Goal: Task Accomplishment & Management: Manage account settings

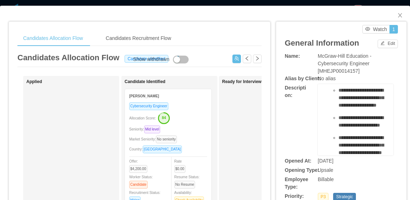
scroll to position [31, 0]
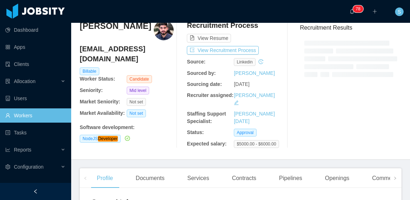
scroll to position [36, 0]
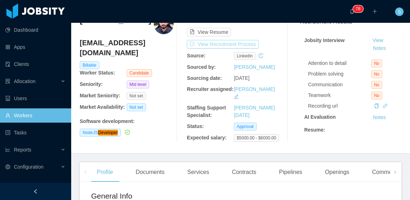
click at [245, 45] on button "View Recruitment Process" at bounding box center [223, 44] width 72 height 9
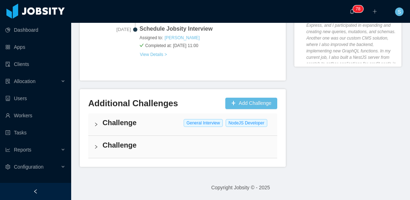
scroll to position [394, 0]
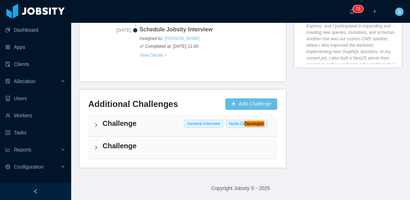
click at [200, 146] on h4 "Challenge" at bounding box center [187, 146] width 169 height 10
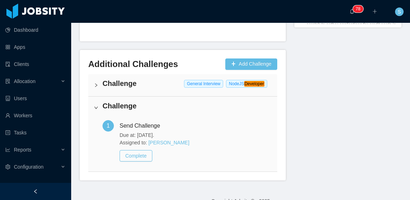
scroll to position [446, 0]
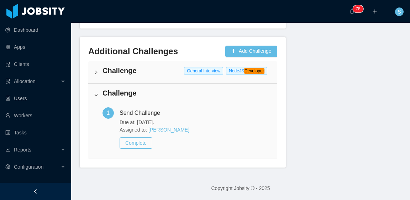
click at [176, 73] on h4 "Challenge" at bounding box center [187, 71] width 169 height 10
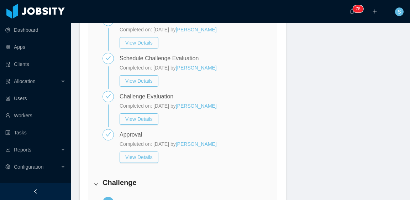
scroll to position [518, 0]
click at [139, 119] on button "View Details" at bounding box center [139, 117] width 39 height 11
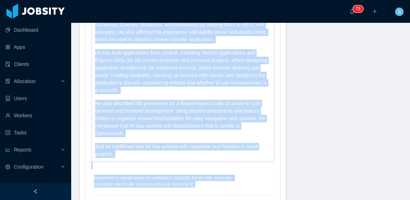
scroll to position [1419, 0]
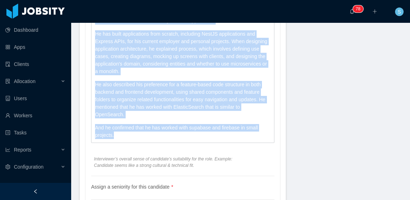
drag, startPoint x: 95, startPoint y: 60, endPoint x: 180, endPoint y: 129, distance: 109.6
click at [180, 129] on div "The candidate is able to explain and develop the main concepts of GraphQL (Sche…" at bounding box center [183, 66] width 183 height 151
copy div "The candidate is able to explain and develop the main concepts of GraphQL (Sche…"
click at [252, 100] on p "He also described his preference for a feature-based code structure in both bac…" at bounding box center [183, 99] width 176 height 37
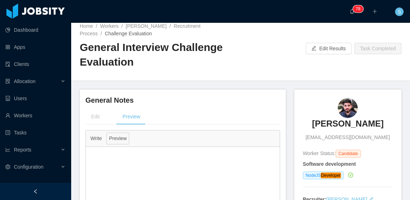
scroll to position [0, 0]
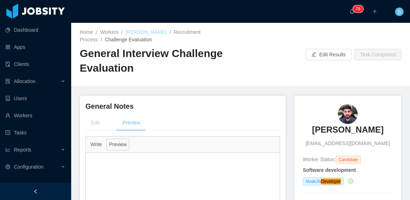
click at [146, 32] on link "Ítalo Ayres" at bounding box center [146, 32] width 41 height 6
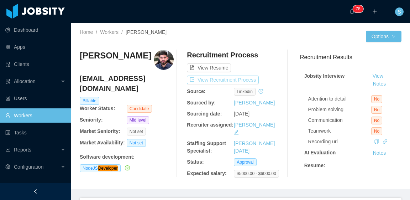
click at [228, 80] on button "View Recruitment Process" at bounding box center [223, 80] width 72 height 9
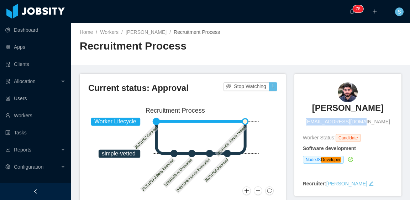
drag, startPoint x: 317, startPoint y: 121, endPoint x: 384, endPoint y: 123, distance: 67.7
click at [384, 123] on div "Ítalo Ayres italoayres@gmail.com" at bounding box center [348, 103] width 90 height 43
copy span "italoayres@gmail.com"
click at [142, 32] on link "Ítalo Ayres" at bounding box center [146, 32] width 41 height 6
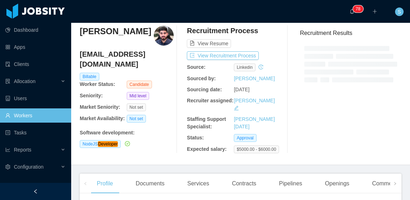
scroll to position [107, 0]
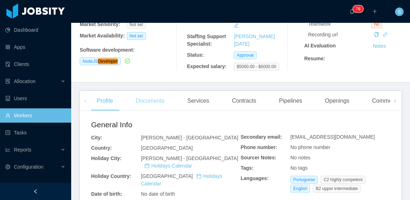
click at [162, 104] on div "Documents" at bounding box center [150, 101] width 40 height 20
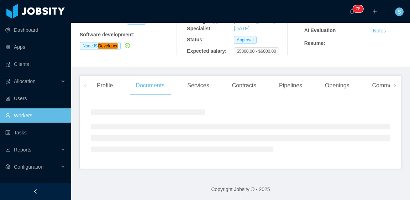
scroll to position [129, 0]
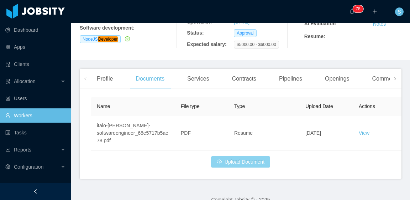
click at [235, 165] on button "Upload Document" at bounding box center [240, 161] width 59 height 11
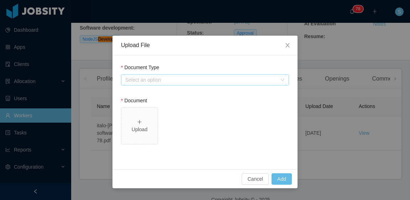
click at [182, 81] on div "Select an option" at bounding box center [201, 79] width 152 height 7
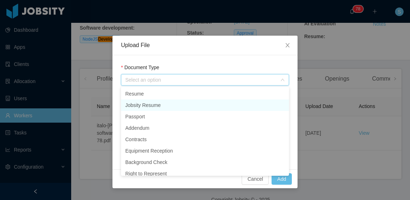
click at [169, 101] on li "Jobsity Resume" at bounding box center [205, 104] width 168 height 11
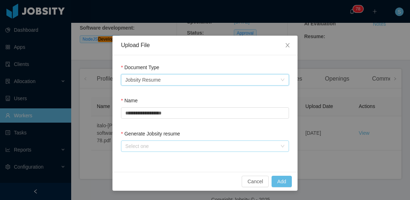
click at [140, 149] on div "Select one" at bounding box center [201, 145] width 152 height 7
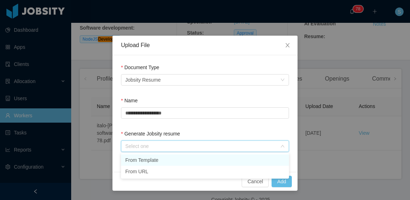
click at [155, 160] on li "From Template" at bounding box center [205, 159] width 168 height 11
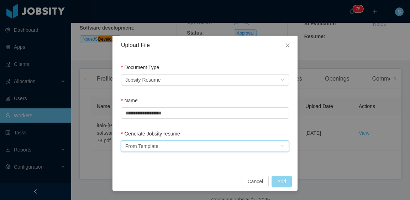
click at [286, 181] on button "Add" at bounding box center [282, 181] width 20 height 11
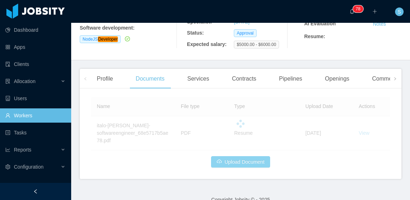
scroll to position [146, 0]
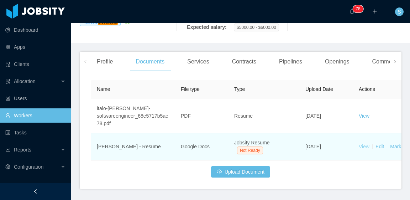
click at [361, 149] on link "View" at bounding box center [364, 147] width 11 height 6
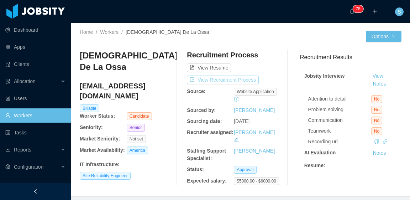
click at [244, 79] on button "View Recruitment Process" at bounding box center [223, 80] width 72 height 9
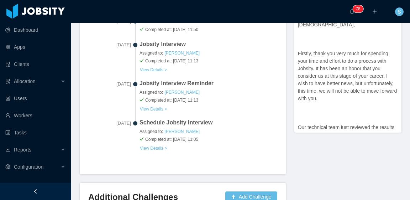
scroll to position [410, 0]
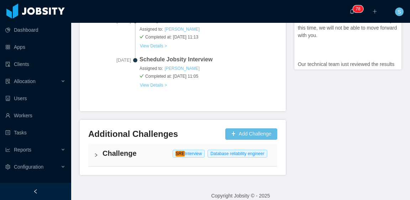
click at [157, 144] on div "Challenge SRE Interview Database reliability engineer" at bounding box center [182, 155] width 189 height 22
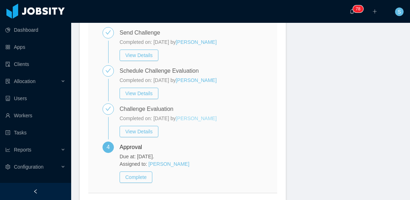
scroll to position [553, 0]
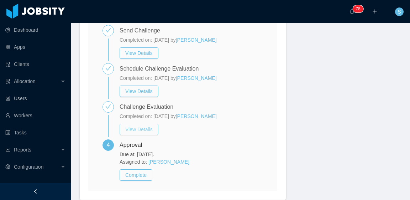
click at [142, 124] on button "View Details" at bounding box center [139, 129] width 39 height 11
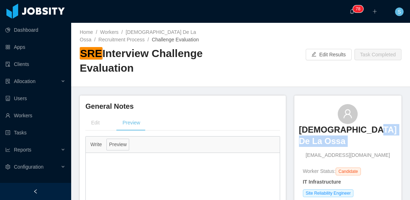
drag, startPoint x: 322, startPoint y: 144, endPoint x: 373, endPoint y: 141, distance: 50.6
click at [373, 141] on div "Nayib De La Ossa nayib17@gmail.com" at bounding box center [348, 131] width 90 height 55
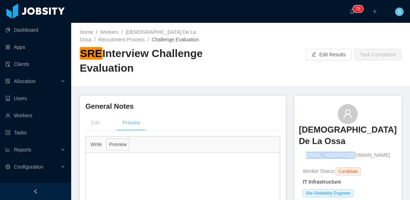
drag, startPoint x: 368, startPoint y: 144, endPoint x: 322, endPoint y: 143, distance: 46.3
click at [322, 143] on div "Nayib De La Ossa nayib17@gmail.com" at bounding box center [348, 131] width 90 height 55
copy span "nayib17@gmail.com"
click at [152, 30] on link "Nayib De La Ossa" at bounding box center [138, 35] width 116 height 13
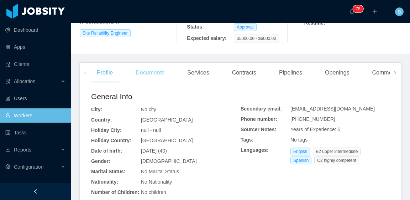
click at [152, 71] on div "Documents" at bounding box center [150, 73] width 40 height 20
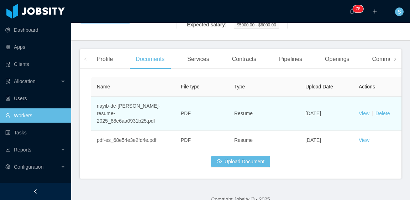
scroll to position [157, 0]
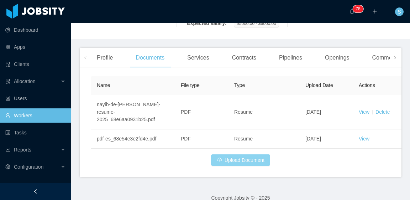
click at [238, 154] on button "Upload Document" at bounding box center [240, 159] width 59 height 11
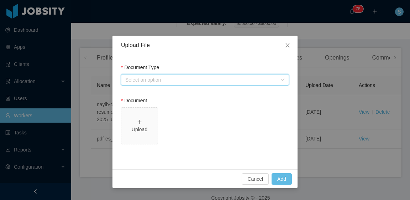
click at [177, 76] on div "Select an option" at bounding box center [202, 79] width 155 height 11
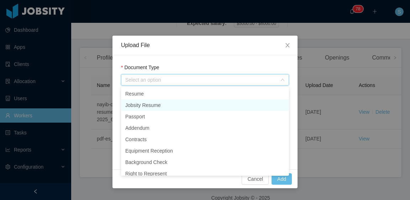
click at [166, 105] on li "Jobsity Resume" at bounding box center [205, 104] width 168 height 11
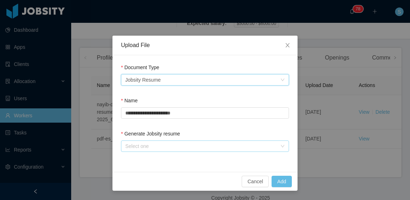
click at [165, 144] on div "Select one" at bounding box center [201, 145] width 152 height 7
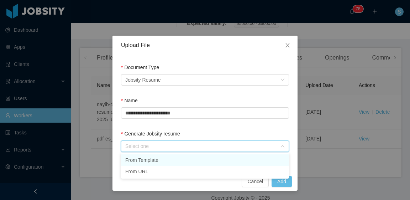
click at [173, 159] on li "From Template" at bounding box center [205, 159] width 168 height 11
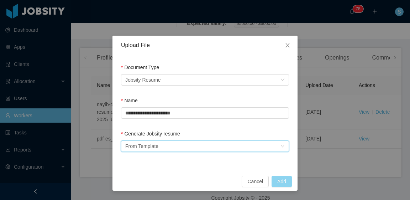
click at [280, 181] on button "Add" at bounding box center [282, 181] width 20 height 11
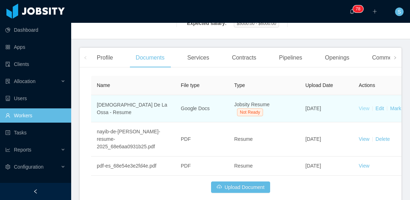
click at [365, 105] on link "View" at bounding box center [364, 108] width 11 height 6
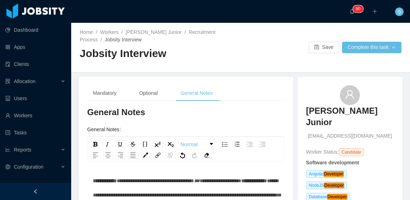
scroll to position [107, 0]
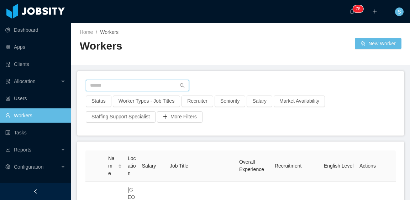
click at [151, 84] on input "text" at bounding box center [137, 85] width 103 height 11
paste input "**********"
type input "**********"
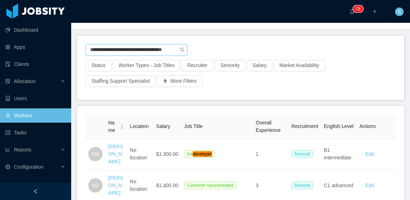
scroll to position [71, 0]
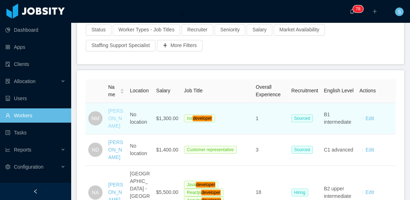
click at [118, 109] on link "Nahum Martinez" at bounding box center [115, 118] width 15 height 21
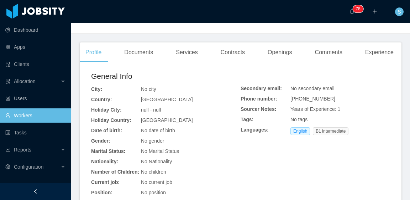
scroll to position [226, 0]
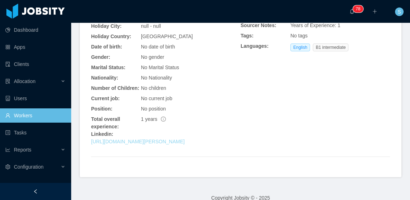
click at [172, 139] on link "https://www.linkedin.com/in/nahum-martinez-37b950342" at bounding box center [138, 142] width 94 height 6
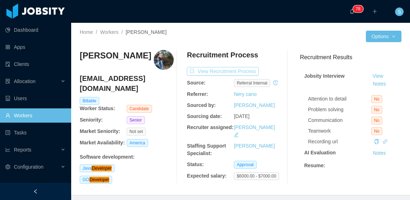
click at [249, 70] on button "View Recruitment Process" at bounding box center [223, 71] width 72 height 9
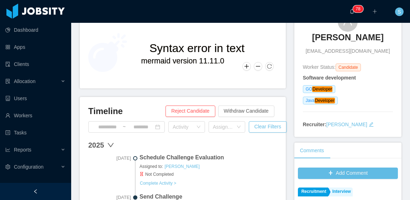
scroll to position [71, 0]
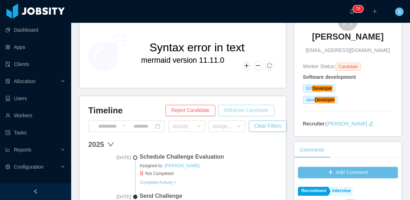
click at [241, 113] on button "Withdraw Candidate" at bounding box center [246, 110] width 56 height 11
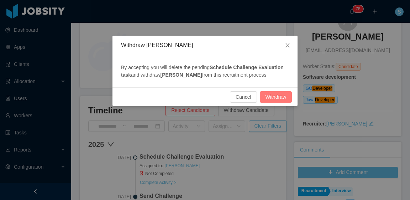
click at [278, 94] on button "Withdraw" at bounding box center [276, 96] width 32 height 11
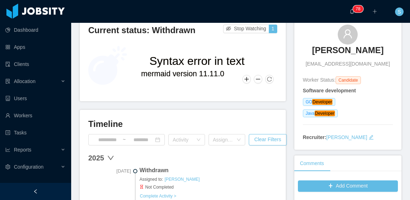
scroll to position [107, 0]
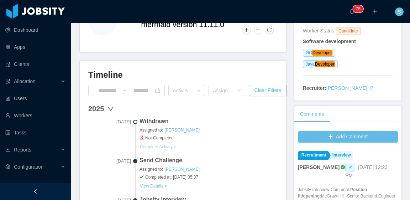
click at [168, 146] on button "Complete Activity >" at bounding box center [158, 147] width 37 height 6
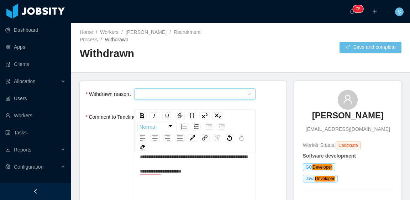
click at [247, 94] on icon "icon: down" at bounding box center [249, 94] width 4 height 4
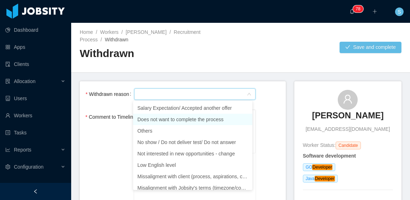
click at [213, 120] on li "Does not want to complete the process" at bounding box center [192, 119] width 119 height 11
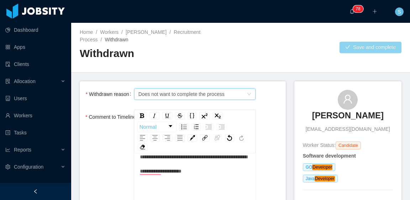
click at [342, 47] on button "Save and complete" at bounding box center [371, 47] width 62 height 11
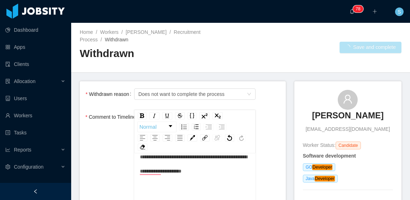
scroll to position [71, 0]
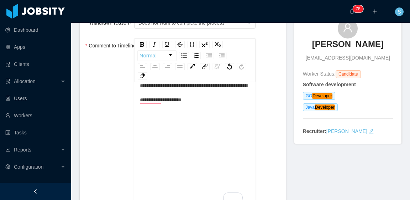
click at [151, 101] on span "**********" at bounding box center [193, 92] width 107 height 19
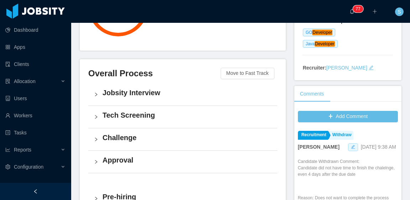
click at [348, 146] on span at bounding box center [353, 147] width 10 height 8
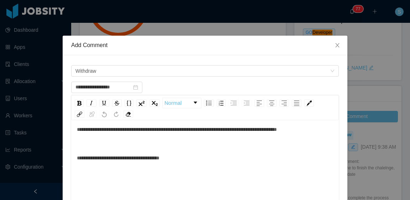
scroll to position [16, 0]
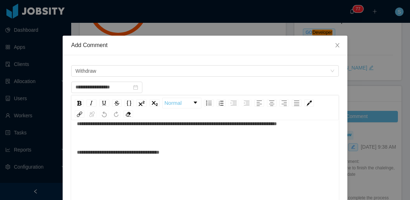
click at [253, 124] on span "**********" at bounding box center [177, 137] width 200 height 33
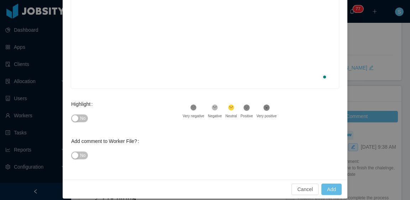
scroll to position [165, 0]
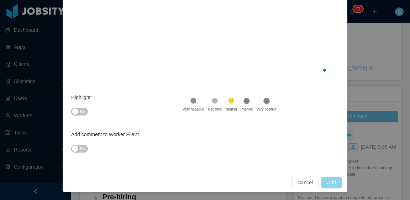
click at [331, 180] on button "Add" at bounding box center [332, 182] width 20 height 11
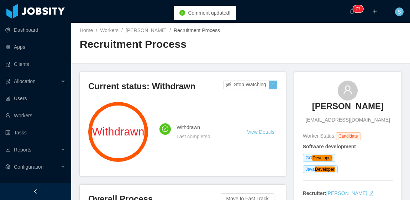
scroll to position [0, 0]
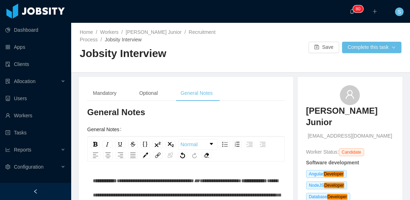
scroll to position [107, 0]
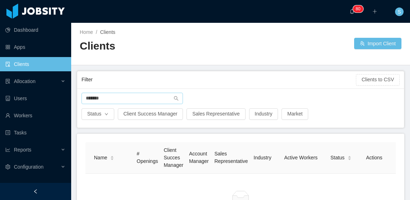
drag, startPoint x: 124, startPoint y: 99, endPoint x: 81, endPoint y: 103, distance: 42.9
click at [82, 103] on span "*******" at bounding box center [133, 98] width 102 height 11
type input "********"
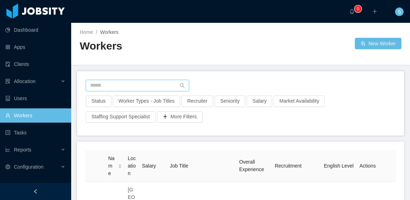
click at [146, 89] on input "text" at bounding box center [137, 85] width 103 height 11
paste input "**********"
type input "**********"
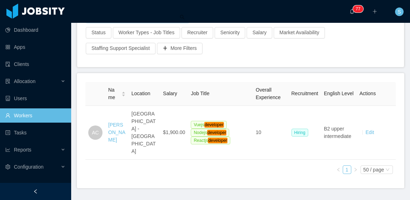
scroll to position [71, 0]
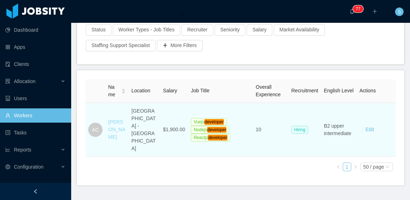
click at [115, 121] on link "[PERSON_NAME]" at bounding box center [116, 129] width 17 height 21
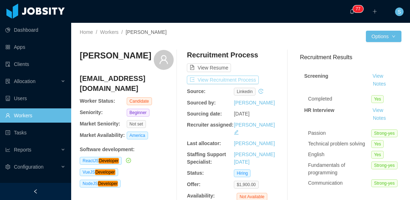
click at [240, 79] on button "View Recruitment Process" at bounding box center [223, 80] width 72 height 9
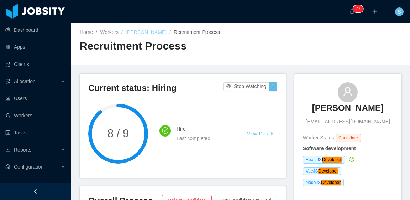
click at [153, 31] on link "[PERSON_NAME]" at bounding box center [146, 32] width 41 height 6
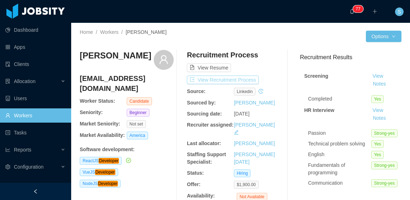
click at [248, 77] on button "View Recruitment Process" at bounding box center [223, 80] width 72 height 9
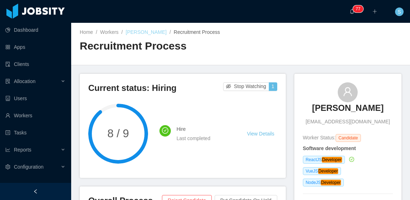
click at [154, 31] on link "Aaron Carrasco" at bounding box center [146, 32] width 41 height 6
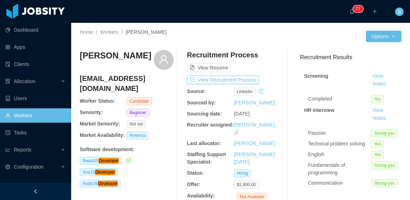
drag, startPoint x: 80, startPoint y: 57, endPoint x: 138, endPoint y: 56, distance: 57.7
click at [138, 56] on h3 "Aaron Carrasco" at bounding box center [116, 55] width 72 height 11
copy h3 "Aaron Carrasco"
click at [248, 80] on button "View Recruitment Process" at bounding box center [223, 80] width 72 height 9
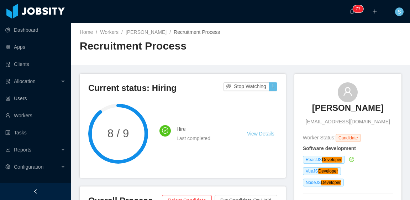
drag, startPoint x: 313, startPoint y: 109, endPoint x: 375, endPoint y: 109, distance: 62.3
click at [375, 109] on div "Aaron Carrasco enriqueaaron7@gmail.com" at bounding box center [348, 103] width 90 height 43
copy h3 "Aaron Carrasco"
click at [373, 76] on div "Aaron Carrasco enriqueaaron7@gmail.com Worker Status: Candidate Software develo…" at bounding box center [348, 146] width 107 height 145
click at [147, 33] on link "Aaron Carrasco" at bounding box center [146, 32] width 41 height 6
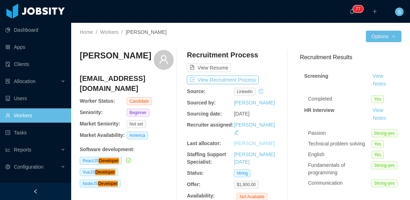
click at [258, 140] on link "Helena Moellmann" at bounding box center [254, 143] width 41 height 6
click at [249, 81] on button "View Recruitment Process" at bounding box center [223, 80] width 72 height 9
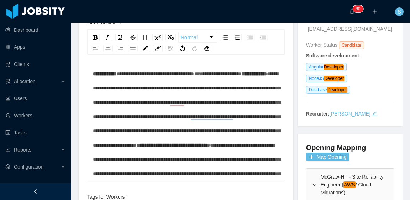
drag, startPoint x: 92, startPoint y: 73, endPoint x: 156, endPoint y: 123, distance: 81.2
click at [156, 123] on div "**********" at bounding box center [186, 118] width 198 height 125
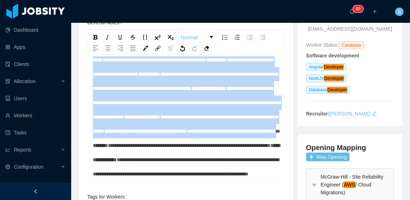
scroll to position [498, 0]
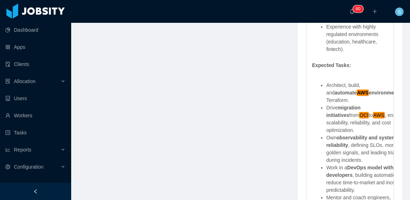
drag, startPoint x: 93, startPoint y: 73, endPoint x: 275, endPoint y: 119, distance: 187.5
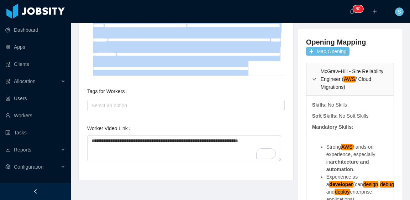
scroll to position [105, 0]
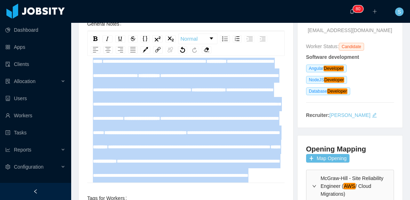
copy div "**********"
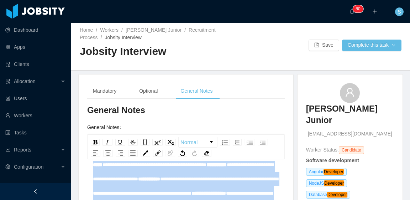
scroll to position [0, 0]
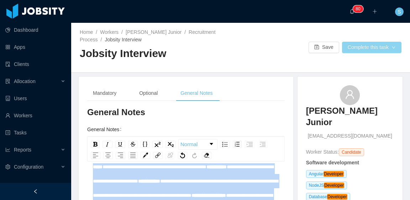
click at [349, 47] on button "Complete this task" at bounding box center [371, 47] width 59 height 11
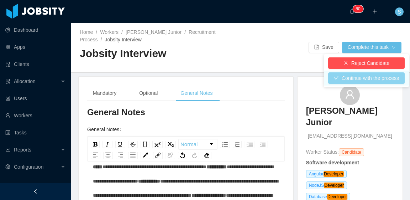
click at [362, 77] on button "Continue with the process" at bounding box center [366, 77] width 77 height 11
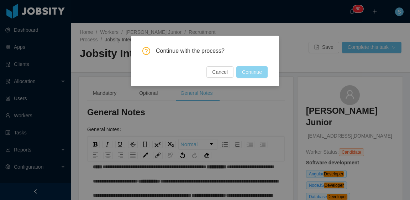
click at [260, 70] on button "Continue" at bounding box center [252, 71] width 31 height 11
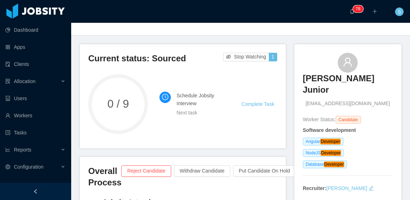
scroll to position [36, 0]
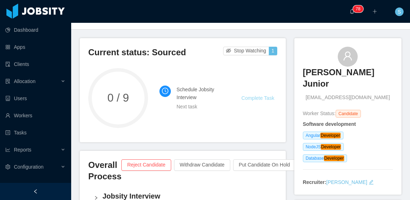
click at [262, 99] on link "Complete Task" at bounding box center [258, 98] width 33 height 6
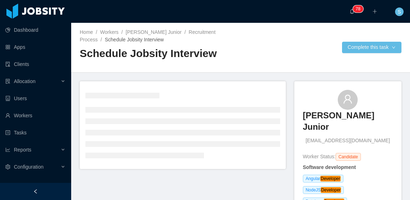
scroll to position [36, 0]
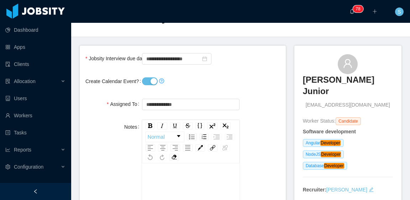
click at [151, 82] on button "Create Calendar Event?" at bounding box center [150, 81] width 16 height 8
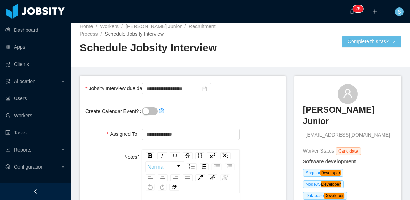
scroll to position [0, 0]
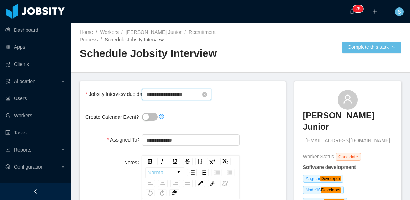
click at [180, 90] on input "**********" at bounding box center [176, 94] width 69 height 11
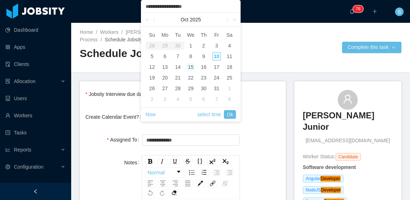
click at [217, 54] on div "10" at bounding box center [217, 56] width 9 height 9
type input "**********"
click at [229, 109] on span "Now select time Ok" at bounding box center [191, 115] width 90 height 14
click at [232, 114] on link "Ok" at bounding box center [230, 114] width 12 height 9
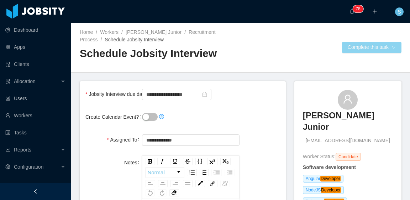
click at [351, 43] on button "Complete this task" at bounding box center [371, 47] width 59 height 11
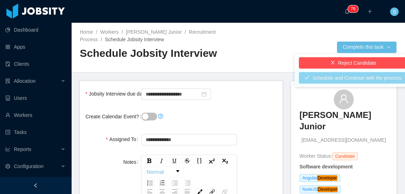
click at [341, 80] on button "Schedule and Continue with the process" at bounding box center [353, 77] width 109 height 11
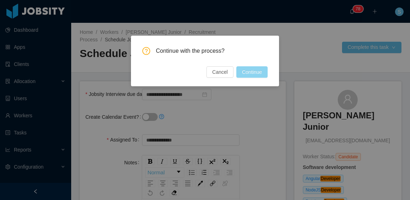
click at [258, 72] on button "Continue" at bounding box center [252, 71] width 31 height 11
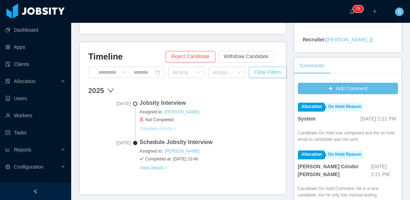
click at [170, 126] on button "Complete Activity >" at bounding box center [158, 129] width 37 height 6
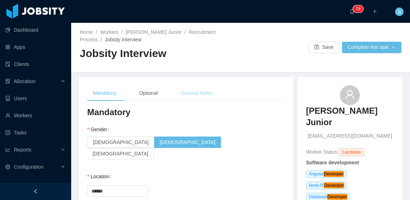
click at [202, 96] on div "General Notes" at bounding box center [196, 93] width 43 height 16
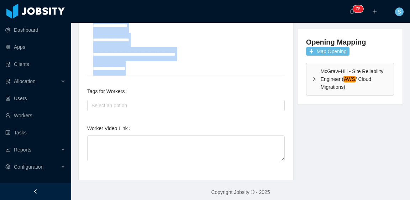
scroll to position [217, 0]
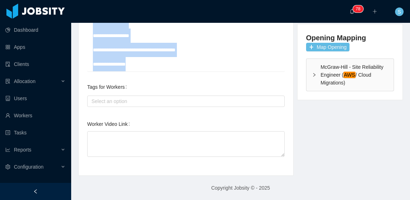
drag, startPoint x: 93, startPoint y: 106, endPoint x: 191, endPoint y: 213, distance: 145.5
click at [191, 199] on html "**********" at bounding box center [205, 100] width 410 height 200
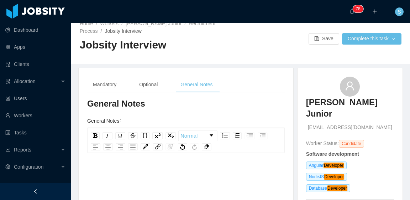
scroll to position [3, 0]
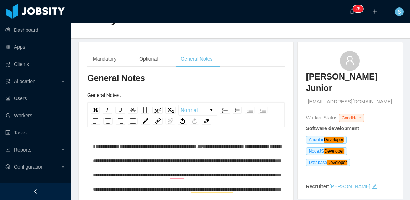
scroll to position [71, 0]
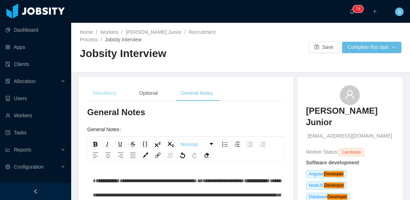
click at [113, 90] on div "Mandatory" at bounding box center [104, 93] width 35 height 16
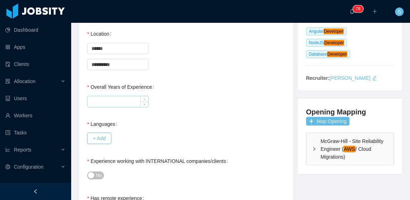
click at [119, 96] on input "Overall Years of Experience" at bounding box center [118, 101] width 61 height 11
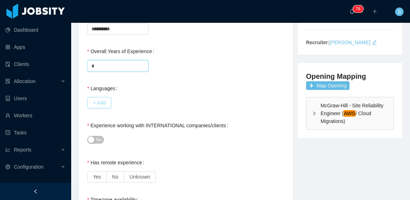
type input "*"
click at [99, 97] on button "+ Add" at bounding box center [99, 102] width 24 height 11
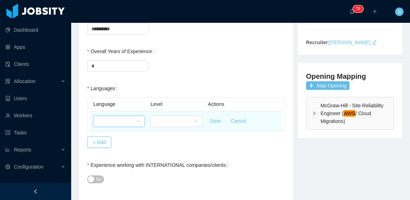
click at [113, 116] on div at bounding box center [117, 121] width 38 height 11
type input "****"
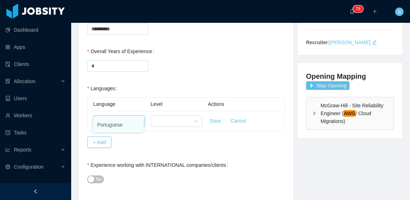
click at [120, 124] on li "Portuguese" at bounding box center [118, 124] width 51 height 11
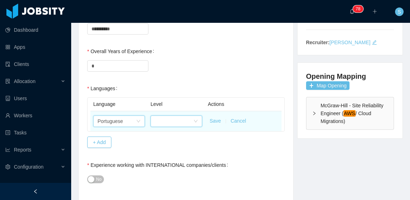
click at [197, 115] on div at bounding box center [177, 120] width 52 height 11
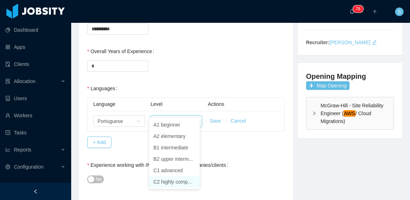
drag, startPoint x: 180, startPoint y: 181, endPoint x: 188, endPoint y: 177, distance: 9.6
click at [180, 181] on li "C2 highly competent" at bounding box center [174, 181] width 51 height 11
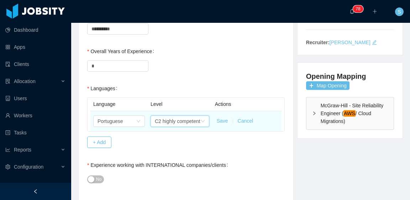
click at [219, 117] on button "Save" at bounding box center [222, 120] width 11 height 7
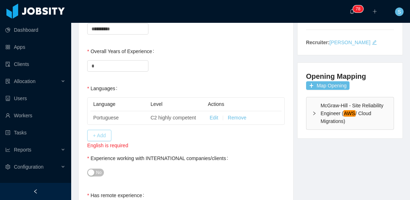
click at [103, 130] on button "+ Add" at bounding box center [99, 135] width 24 height 11
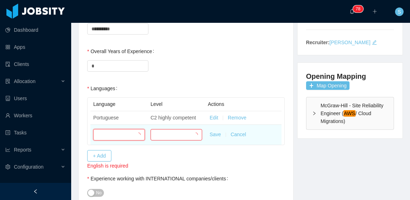
click at [116, 129] on div at bounding box center [117, 134] width 38 height 11
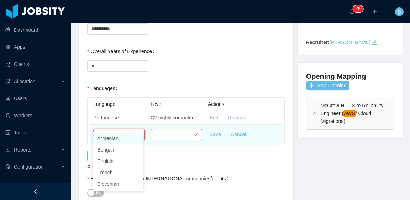
type input "***"
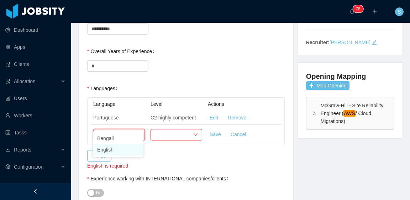
click at [121, 149] on li "English" at bounding box center [118, 149] width 51 height 11
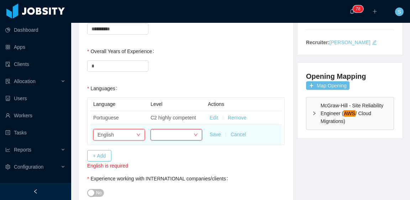
click at [177, 129] on div at bounding box center [174, 134] width 38 height 11
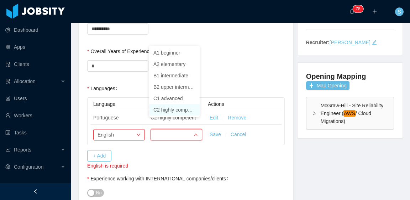
click at [173, 109] on li "C2 highly competent" at bounding box center [174, 109] width 51 height 11
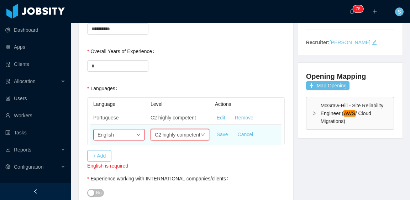
click at [181, 129] on div "C2 highly competent" at bounding box center [178, 134] width 46 height 11
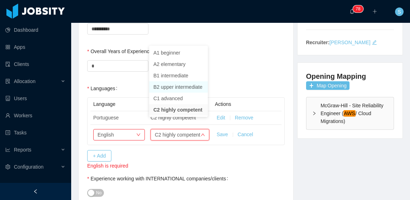
click at [174, 88] on li "B2 upper intermediate" at bounding box center [178, 86] width 59 height 11
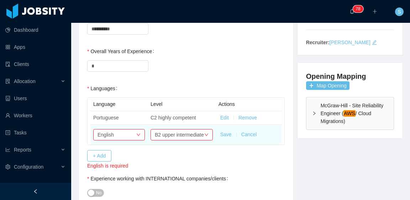
click at [227, 131] on button "Save" at bounding box center [226, 134] width 11 height 7
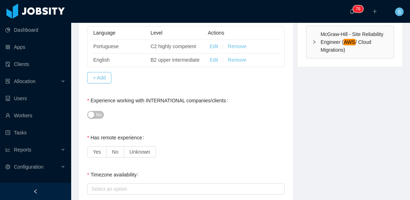
click at [96, 111] on span "No" at bounding box center [98, 114] width 5 height 7
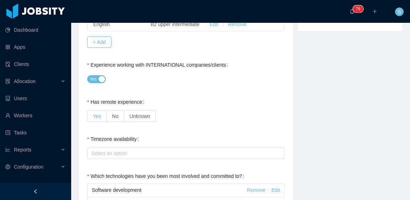
click at [96, 113] on span "Yes" at bounding box center [97, 116] width 8 height 6
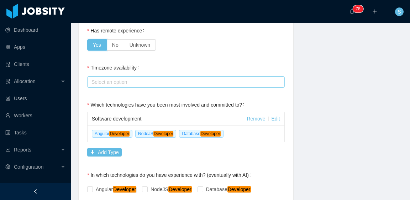
click at [138, 78] on div "Select an option" at bounding box center [185, 81] width 186 height 7
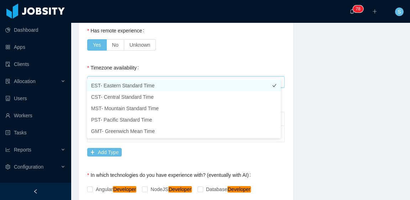
click at [140, 84] on li "EST- Eastern Standard Time" at bounding box center [184, 85] width 194 height 11
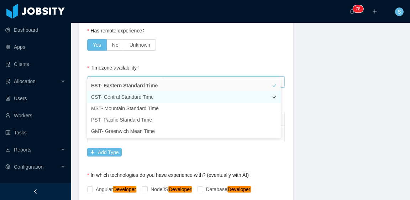
click at [149, 97] on li "CST- Central Standard Time" at bounding box center [184, 96] width 194 height 11
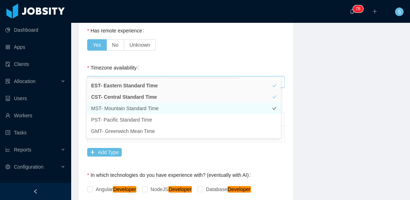
click at [155, 109] on li "MST- Mountain Standard Time" at bounding box center [184, 108] width 194 height 11
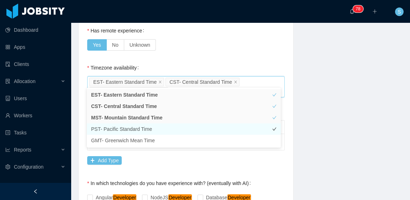
click at [155, 126] on li "PST- Pacific Standard Time" at bounding box center [184, 128] width 194 height 11
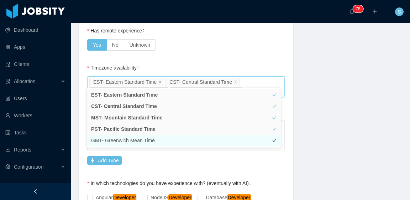
drag, startPoint x: 158, startPoint y: 139, endPoint x: 263, endPoint y: 82, distance: 119.9
click at [158, 140] on li "GMT- Greenwich Mean Time" at bounding box center [184, 140] width 194 height 11
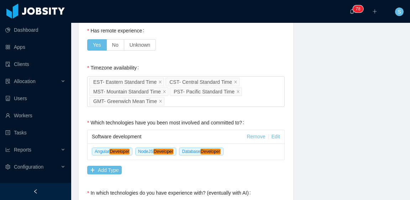
drag, startPoint x: 320, startPoint y: 61, endPoint x: 245, endPoint y: 78, distance: 76.0
click at [319, 61] on div "**********" at bounding box center [240, 171] width 343 height 903
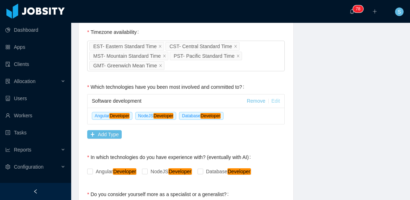
click at [272, 98] on link "Edit" at bounding box center [276, 101] width 9 height 6
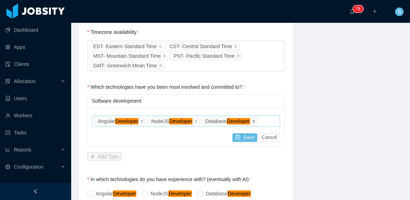
click at [254, 119] on icon "icon: close" at bounding box center [254, 121] width 4 height 4
click at [233, 116] on div "Job titles Angular Developer NodeJS Developer" at bounding box center [185, 121] width 182 height 11
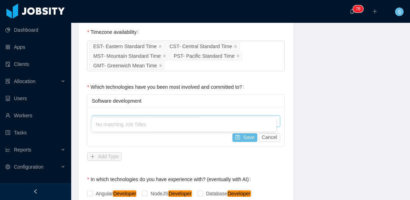
type input "*"
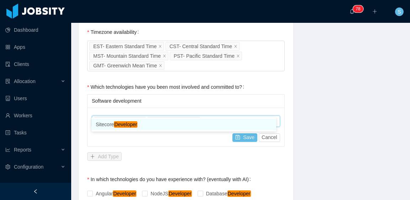
type input "*"
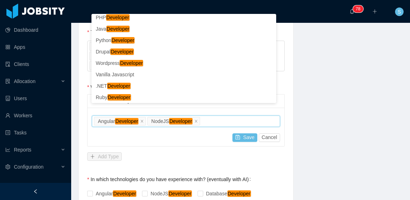
click at [214, 146] on div "Software development Job titles Angular Developer NodeJS Developer Save Cancel …" at bounding box center [186, 128] width 198 height 69
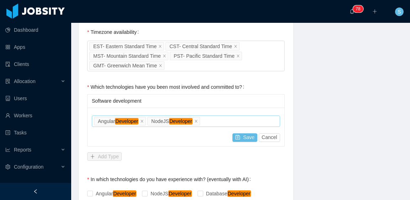
click at [210, 116] on div "Job titles Angular Developer NodeJS Developer" at bounding box center [185, 121] width 182 height 11
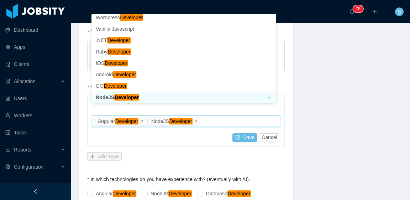
click at [276, 115] on div "Job titles Angular Developer NodeJS Developer" at bounding box center [186, 120] width 188 height 11
click at [263, 133] on button "Cancel" at bounding box center [269, 137] width 21 height 9
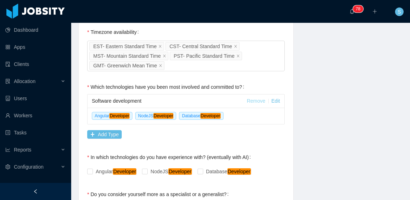
click at [259, 98] on link "Remove" at bounding box center [256, 101] width 19 height 6
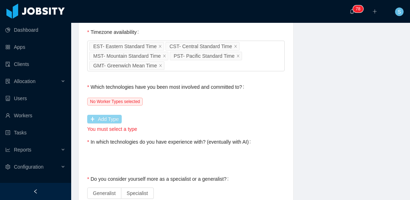
click at [111, 115] on button "Add Type" at bounding box center [104, 119] width 35 height 9
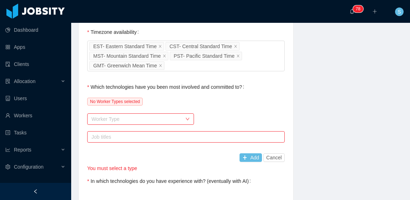
click at [132, 115] on div "Worker Type" at bounding box center [137, 118] width 90 height 7
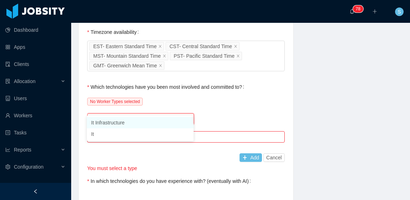
type input "**"
click at [138, 119] on li "It Infrastructure" at bounding box center [140, 122] width 107 height 11
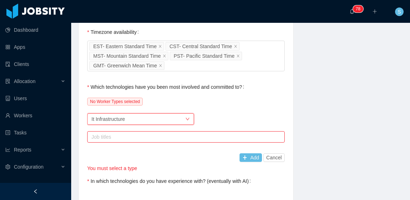
click at [170, 133] on div "Job titles" at bounding box center [185, 136] width 186 height 7
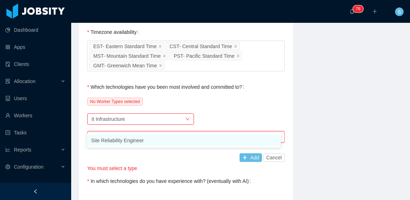
type input "****"
click at [177, 136] on li "Site Reliability Engineer" at bounding box center [184, 140] width 194 height 11
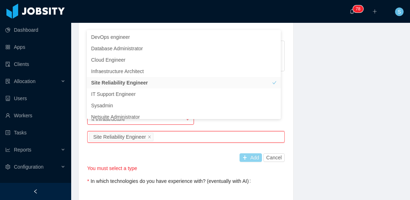
click at [248, 153] on button "Add" at bounding box center [251, 157] width 22 height 9
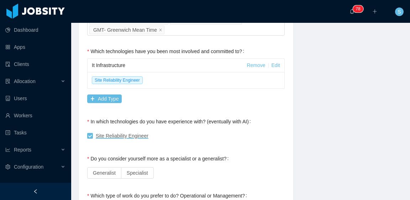
scroll to position [499, 0]
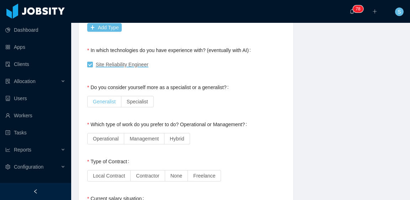
click at [109, 99] on span "Generalist" at bounding box center [104, 102] width 23 height 6
click at [140, 99] on span "Specialist" at bounding box center [137, 102] width 21 height 6
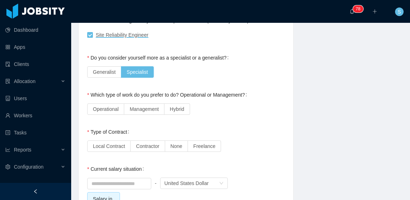
scroll to position [534, 0]
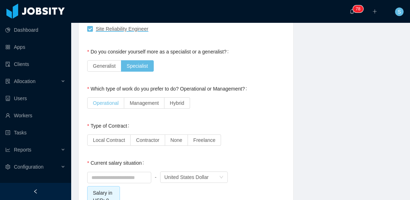
click at [113, 100] on span "Operational" at bounding box center [106, 103] width 26 height 6
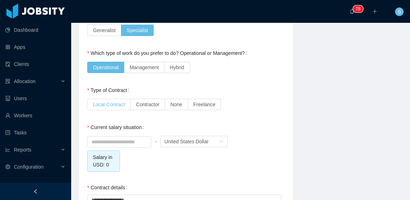
click at [120, 102] on span "Local Contract" at bounding box center [109, 105] width 32 height 6
click at [145, 102] on span "Contractor" at bounding box center [147, 105] width 23 height 6
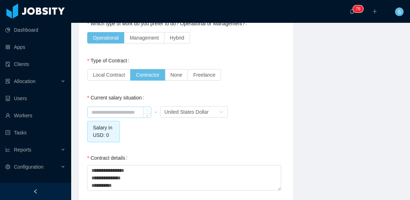
scroll to position [606, 0]
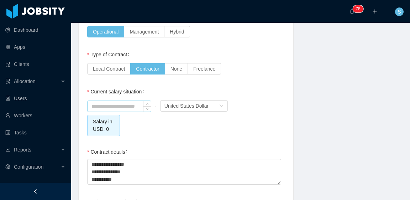
click at [129, 101] on input at bounding box center [119, 106] width 63 height 11
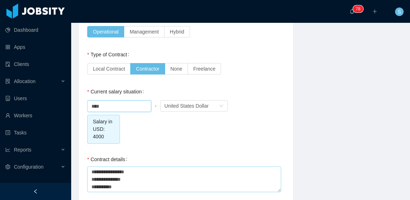
scroll to position [677, 0]
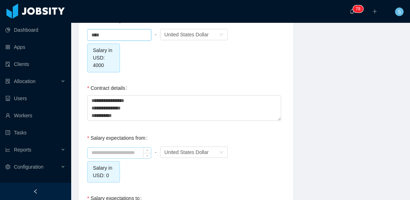
type input "*******"
click at [127, 147] on input at bounding box center [119, 152] width 63 height 11
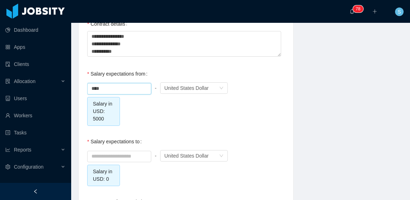
scroll to position [784, 0]
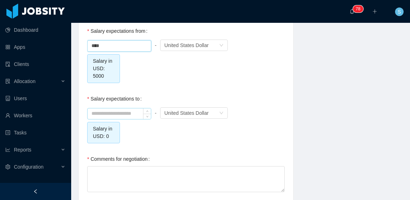
type input "*******"
click at [121, 108] on input at bounding box center [119, 113] width 63 height 11
type input "*"
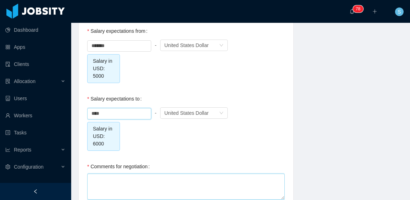
type input "*******"
click at [142, 174] on textarea "Comments for negotiation" at bounding box center [186, 186] width 198 height 26
type textarea "*"
type textarea "**"
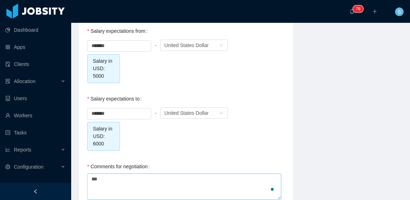
type textarea "****"
type textarea "*****"
type textarea "****"
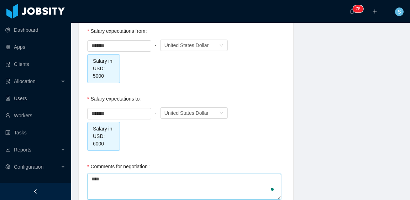
type textarea "**"
type textarea "****"
type textarea "*****"
type textarea "*******"
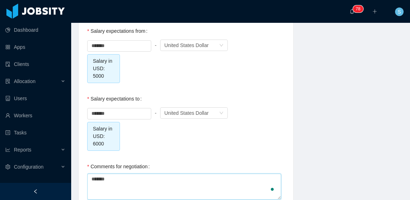
type textarea "********"
type textarea "*********"
type textarea "**********"
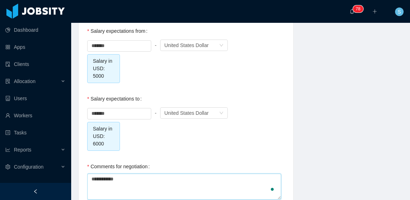
type textarea "**********"
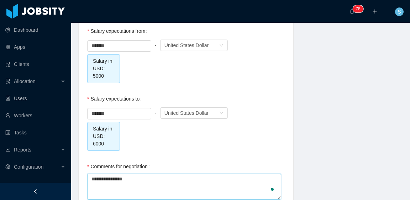
type textarea "**********"
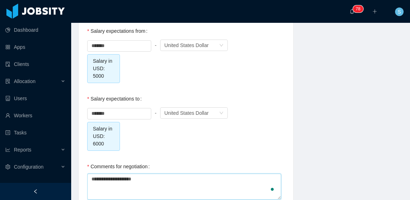
type textarea "**********"
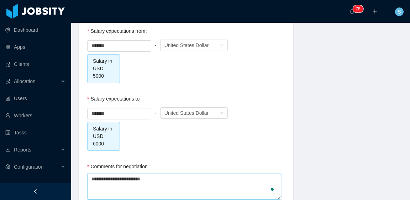
type textarea "**********"
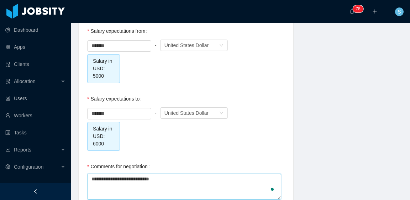
type textarea "**********"
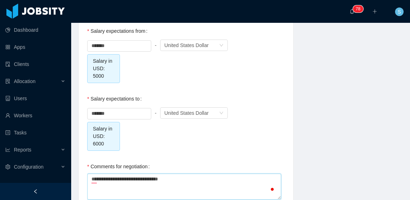
type textarea "**********"
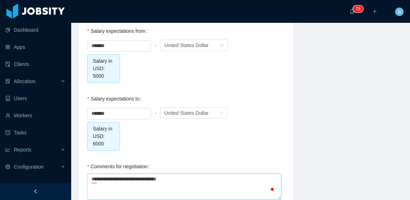
type textarea "**********"
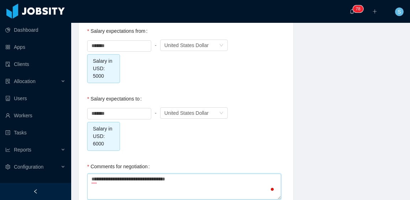
type textarea "**********"
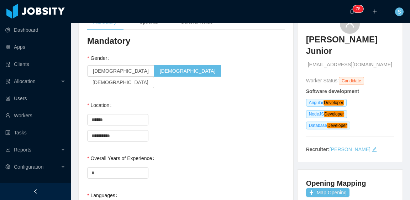
scroll to position [0, 0]
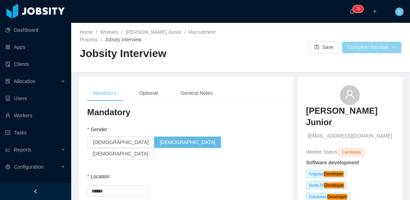
type textarea "**********"
click at [350, 50] on button "Complete this task" at bounding box center [371, 47] width 59 height 11
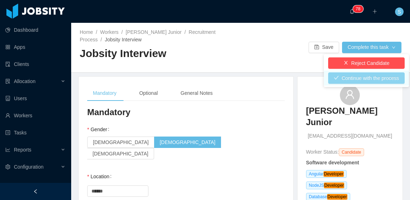
click at [361, 76] on button "Continue with the process" at bounding box center [366, 77] width 77 height 11
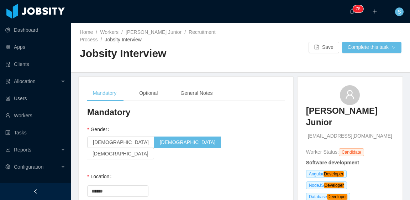
click at [346, 55] on div "Home / Workers / Roberto Hofmann Junior / Recruitment Process / Jobsity Intervi…" at bounding box center [240, 48] width 339 height 50
click at [347, 51] on button "Complete this task" at bounding box center [371, 47] width 59 height 11
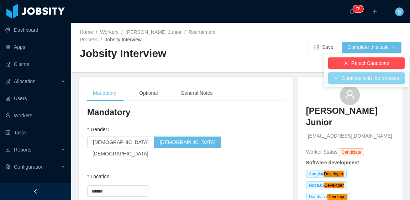
click at [359, 83] on button "Continue with the process" at bounding box center [366, 77] width 77 height 11
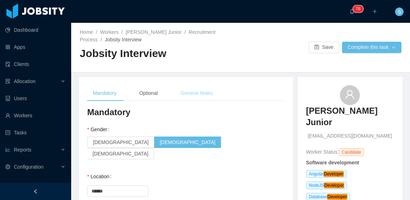
click at [199, 92] on div "General Notes" at bounding box center [196, 93] width 43 height 16
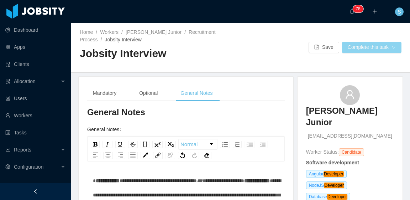
click at [352, 46] on button "Complete this task" at bounding box center [371, 47] width 59 height 11
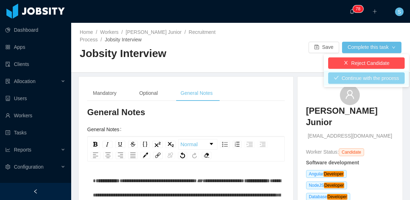
click at [365, 76] on button "Continue with the process" at bounding box center [366, 77] width 77 height 11
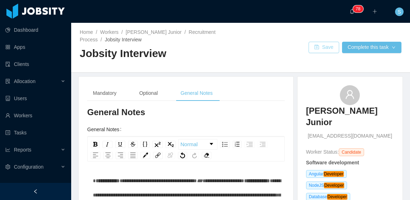
click at [319, 46] on button "Save" at bounding box center [324, 47] width 31 height 11
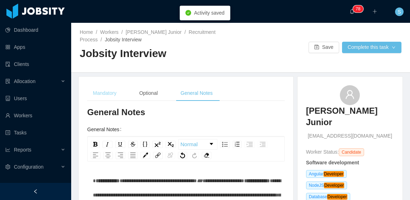
click at [110, 89] on div "Mandatory" at bounding box center [104, 93] width 35 height 16
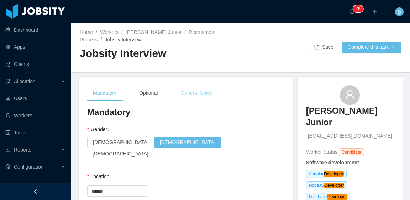
click at [205, 94] on div "General Notes" at bounding box center [196, 93] width 43 height 16
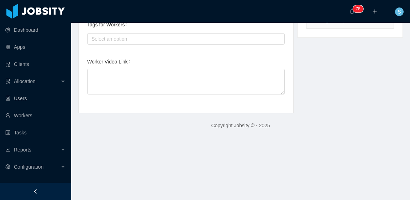
scroll to position [285, 0]
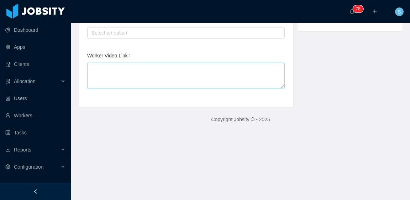
click at [169, 74] on textarea "Worker Video Link" at bounding box center [186, 76] width 198 height 26
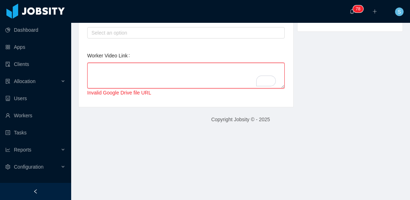
click at [143, 78] on textarea "Worker Video Link" at bounding box center [186, 76] width 198 height 26
paste textarea "**********"
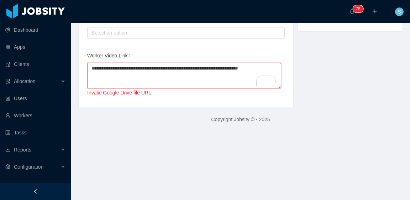
type textarea "**********"
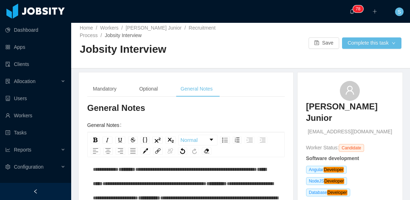
scroll to position [0, 0]
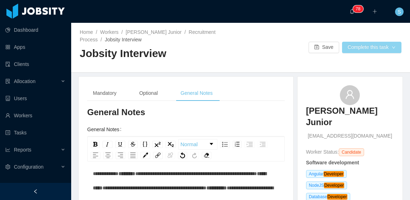
click at [361, 43] on button "Complete this task" at bounding box center [371, 47] width 59 height 11
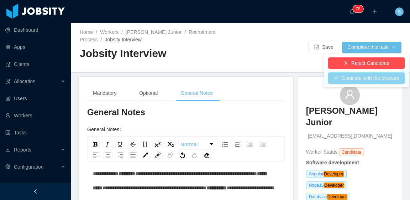
click at [362, 76] on button "Continue with the process" at bounding box center [366, 77] width 77 height 11
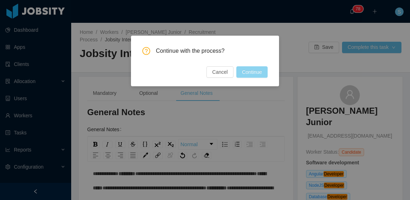
click at [258, 72] on button "Continue" at bounding box center [252, 71] width 31 height 11
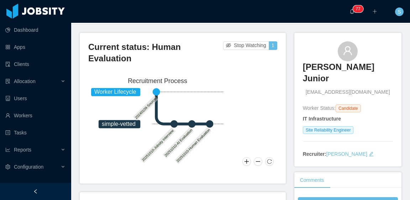
scroll to position [107, 0]
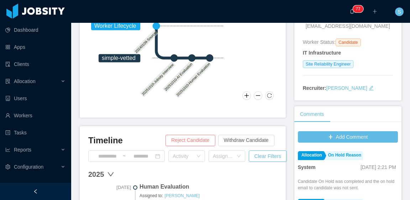
click at [205, 135] on button "Reject Candidate" at bounding box center [191, 140] width 50 height 11
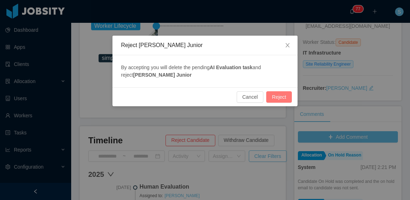
click at [278, 95] on button "Reject" at bounding box center [279, 96] width 26 height 11
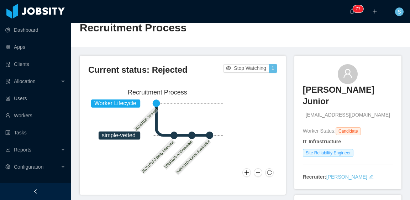
scroll to position [0, 0]
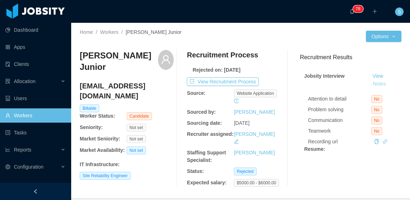
click at [374, 82] on button "Notes" at bounding box center [379, 84] width 19 height 9
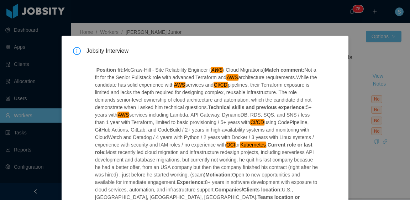
scroll to position [36, 0]
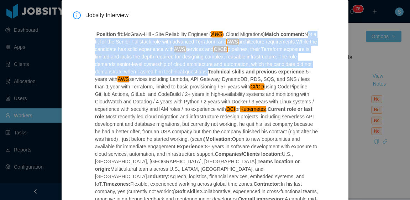
drag, startPoint x: 306, startPoint y: 34, endPoint x: 206, endPoint y: 74, distance: 107.8
click at [206, 74] on p "Position fit: [PERSON_NAME] - Site Reliability Engineer ( AWS / Cloud Migration…" at bounding box center [206, 143] width 223 height 224
copy p "Not a fit for the Senior Fullstack role with advanced Terraform and AWS archite…"
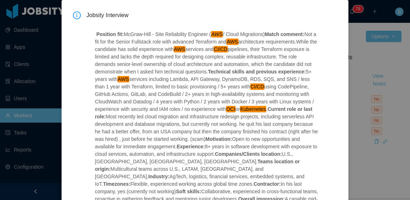
click at [381, 71] on div "Jobsity Interview Position fit: [PERSON_NAME] - Site Reliability Engineer ( AWS…" at bounding box center [205, 100] width 410 height 200
click at [378, 69] on div "Jobsity Interview Position fit: McGraw-Hill - Site Reliability Engineer ( AWS /…" at bounding box center [205, 100] width 410 height 200
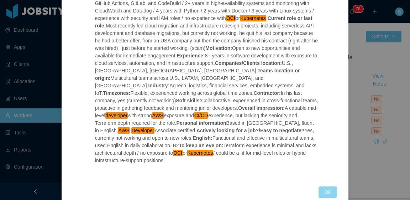
click at [327, 186] on button "OK" at bounding box center [328, 191] width 19 height 11
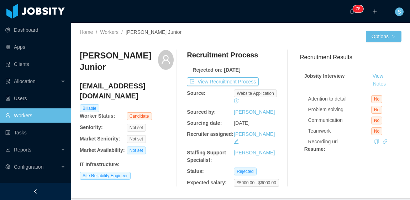
scroll to position [0, 0]
drag, startPoint x: 217, startPoint y: 83, endPoint x: 222, endPoint y: 83, distance: 4.3
click at [217, 83] on button "View Recruitment Process" at bounding box center [223, 81] width 72 height 9
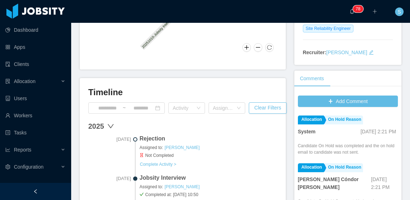
scroll to position [214, 0]
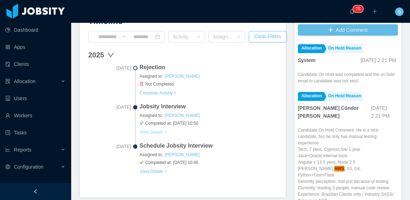
click at [160, 131] on button "View Details >" at bounding box center [154, 132] width 28 height 6
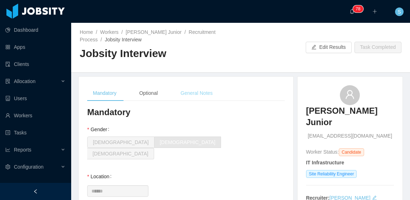
click at [208, 93] on div "General Notes" at bounding box center [196, 93] width 43 height 16
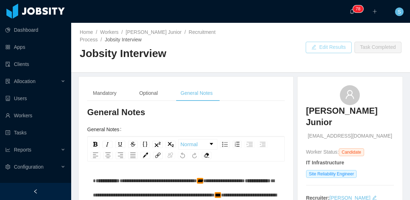
click at [325, 42] on button "Edit Results" at bounding box center [329, 47] width 46 height 11
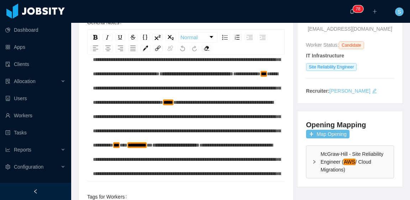
scroll to position [142, 0]
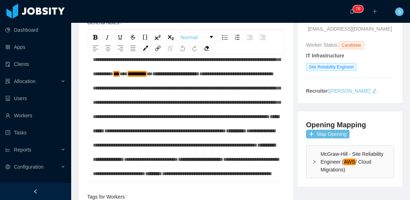
click at [234, 77] on span "**********" at bounding box center [187, 38] width 188 height 77
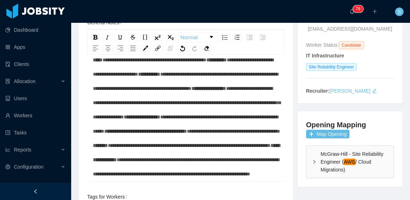
click at [187, 129] on span "**********" at bounding box center [145, 131] width 83 height 5
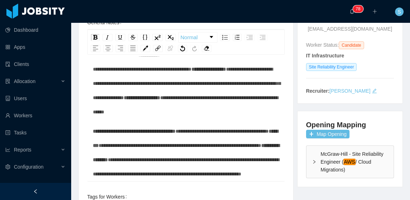
scroll to position [416, 0]
click at [206, 90] on span "**********" at bounding box center [187, 83] width 188 height 33
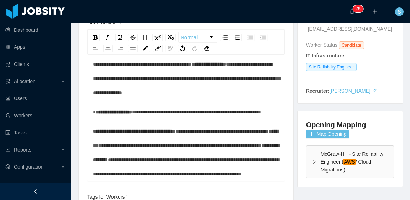
click at [192, 63] on span "**********" at bounding box center [209, 64] width 35 height 5
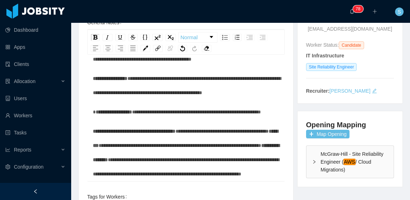
scroll to position [461, 0]
click at [137, 131] on span "********" at bounding box center [185, 138] width 185 height 19
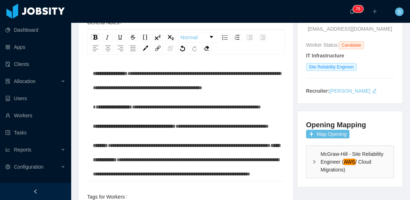
scroll to position [474, 0]
click at [133, 153] on span "**********" at bounding box center [186, 152] width 187 height 19
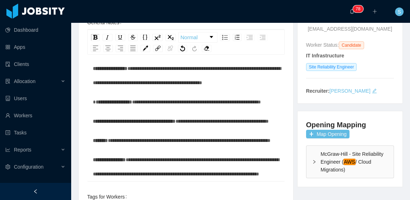
scroll to position [0, 0]
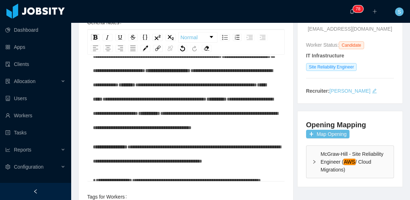
click at [234, 30] on span "**********" at bounding box center [244, 27] width 20 height 5
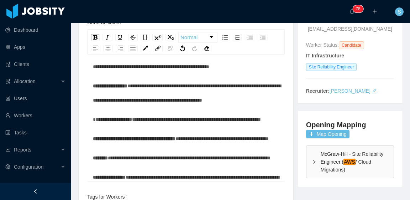
click at [171, 26] on span "*********" at bounding box center [162, 23] width 17 height 5
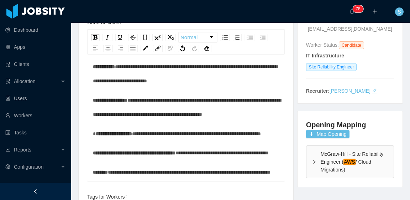
click at [187, 7] on span "**********" at bounding box center [209, 4] width 45 height 5
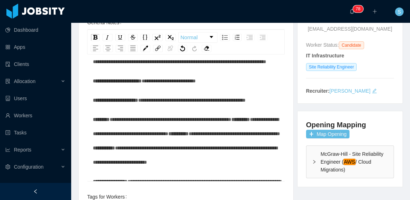
click at [235, 50] on span "**********" at bounding box center [245, 47] width 20 height 5
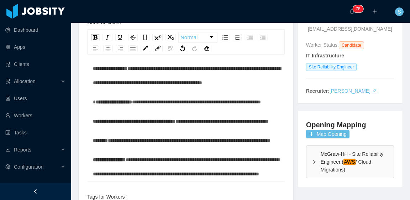
click at [115, 37] on span "**********" at bounding box center [104, 34] width 22 height 5
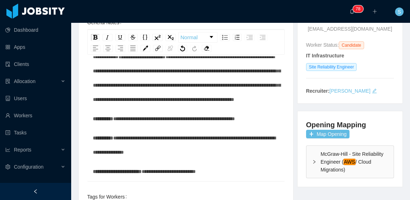
click at [233, 59] on span "**********" at bounding box center [187, 21] width 188 height 76
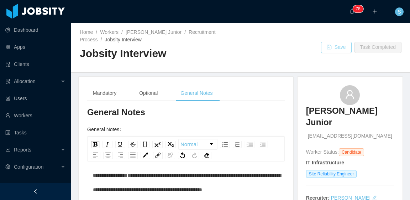
click at [333, 45] on button "Save" at bounding box center [336, 47] width 31 height 11
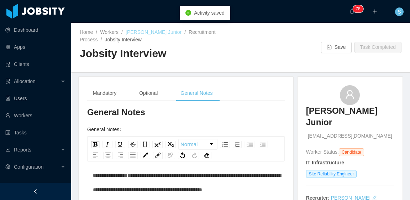
click at [157, 33] on link "Roberto Hofmann Junior" at bounding box center [154, 32] width 56 height 6
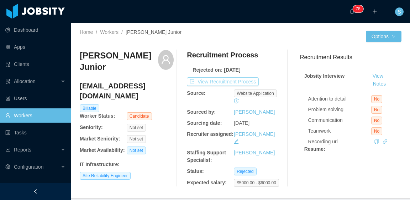
click at [245, 83] on button "View Recruitment Process" at bounding box center [223, 81] width 72 height 9
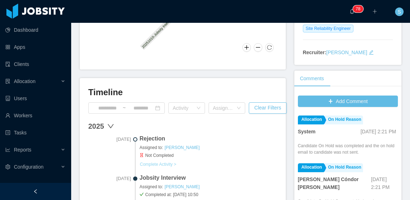
click at [161, 165] on button "Complete Activity >" at bounding box center [158, 164] width 37 height 6
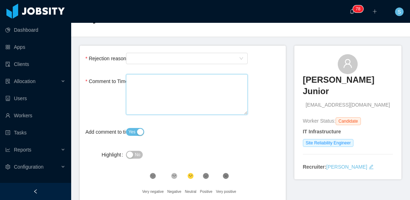
click at [181, 100] on textarea "Comment to Timeline" at bounding box center [187, 94] width 122 height 41
paste textarea "**********"
type textarea "**********"
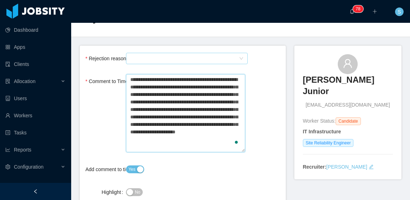
type textarea "**********"
click at [170, 60] on div "Select Type" at bounding box center [184, 58] width 109 height 11
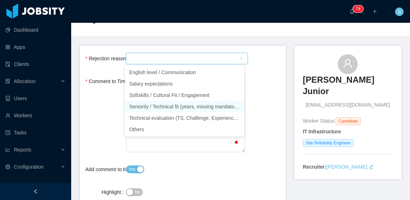
click at [182, 107] on li "Seniority / Technical fit (years, missing mandatory skills)" at bounding box center [184, 106] width 119 height 11
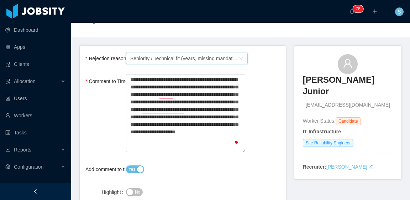
click at [271, 89] on div "**********" at bounding box center [182, 114] width 195 height 80
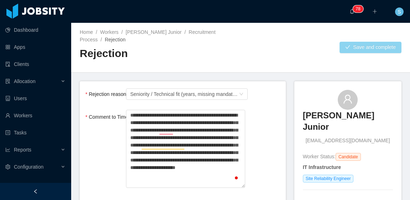
click at [356, 51] on button "Save and complete" at bounding box center [371, 47] width 62 height 11
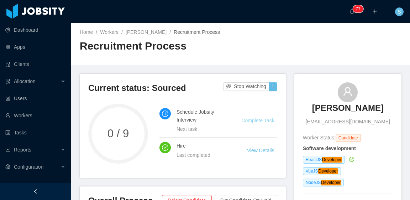
click at [261, 119] on link "Complete Task" at bounding box center [258, 121] width 33 height 6
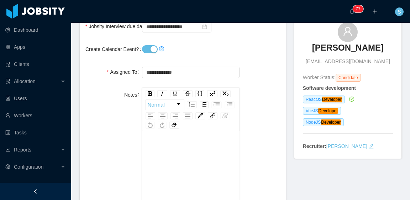
scroll to position [32, 0]
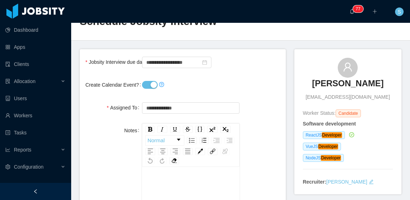
click at [149, 82] on button "Create Calendar Event?" at bounding box center [150, 85] width 16 height 8
click at [167, 64] on input "**********" at bounding box center [176, 62] width 69 height 11
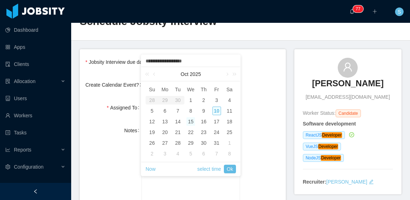
click at [218, 111] on div "10" at bounding box center [217, 111] width 9 height 9
type input "**********"
click at [234, 169] on link "Ok" at bounding box center [230, 169] width 12 height 9
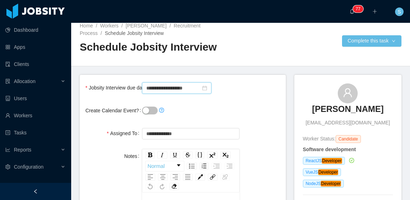
scroll to position [0, 0]
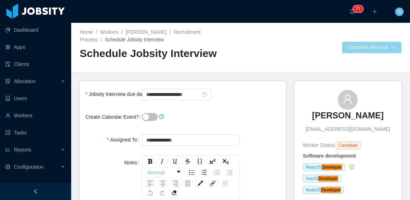
click at [348, 48] on button "Complete this task" at bounding box center [371, 47] width 59 height 11
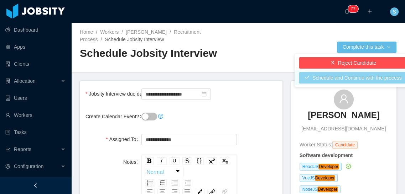
click at [342, 78] on button "Schedule and Continue with the process" at bounding box center [353, 77] width 109 height 11
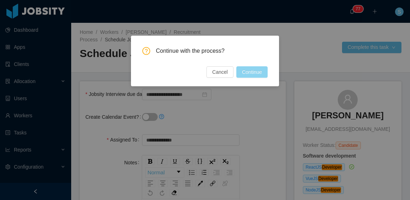
click at [263, 72] on button "Continue" at bounding box center [252, 71] width 31 height 11
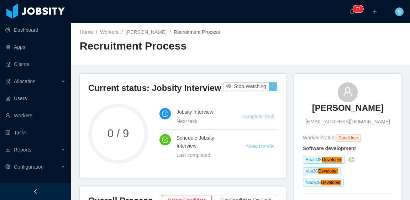
click at [257, 118] on link "Complete Task" at bounding box center [258, 117] width 33 height 6
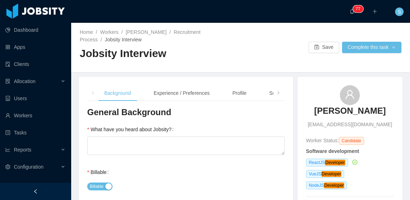
drag, startPoint x: 313, startPoint y: 109, endPoint x: 378, endPoint y: 114, distance: 65.3
click at [378, 114] on div "[PERSON_NAME] [EMAIL_ADDRESS][DOMAIN_NAME]" at bounding box center [350, 106] width 88 height 43
copy h3 "[PERSON_NAME]"
click at [150, 34] on link "[PERSON_NAME]" at bounding box center [146, 32] width 41 height 6
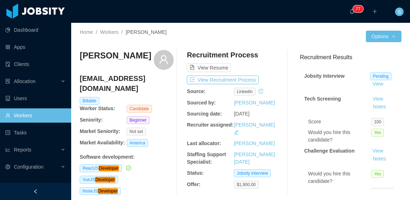
click at [281, 35] on div at bounding box center [303, 36] width 125 height 11
drag, startPoint x: 243, startPoint y: 79, endPoint x: 260, endPoint y: 81, distance: 17.2
click at [243, 79] on button "View Recruitment Process" at bounding box center [223, 80] width 72 height 9
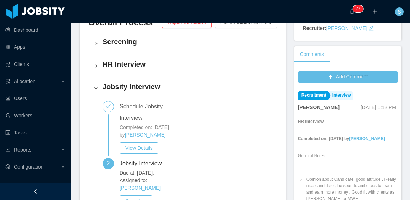
scroll to position [214, 0]
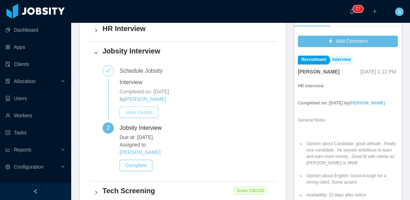
click at [147, 111] on button "View Details" at bounding box center [139, 112] width 39 height 11
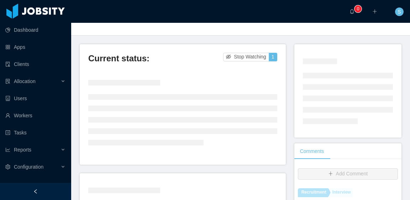
scroll to position [36, 0]
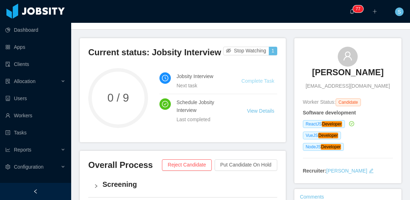
click at [255, 80] on link "Complete Task" at bounding box center [258, 81] width 33 height 6
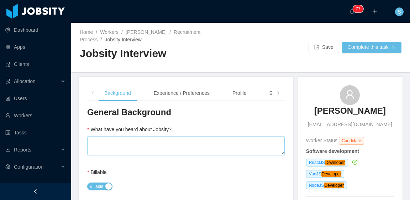
click at [214, 144] on textarea "What have you heard about Jobsity?" at bounding box center [186, 145] width 198 height 19
click at [152, 33] on link "[PERSON_NAME]" at bounding box center [146, 32] width 41 height 6
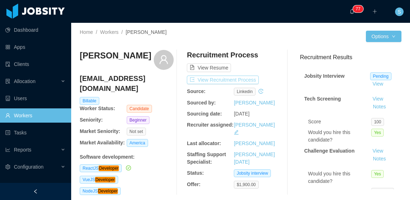
click at [248, 80] on button "View Recruitment Process" at bounding box center [223, 80] width 72 height 9
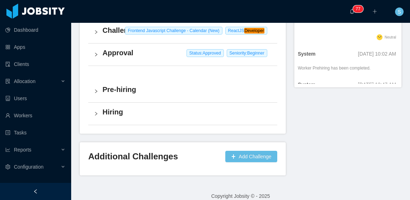
scroll to position [218, 0]
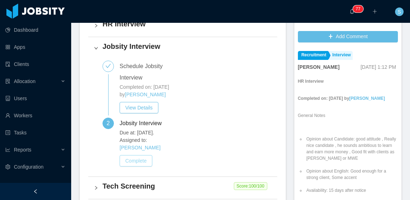
click at [141, 155] on button "Complete" at bounding box center [136, 160] width 33 height 11
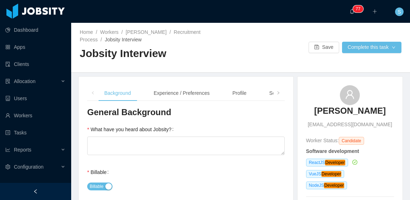
drag, startPoint x: 313, startPoint y: 110, endPoint x: 378, endPoint y: 105, distance: 64.3
click at [379, 104] on div "[PERSON_NAME] [EMAIL_ADDRESS][DOMAIN_NAME]" at bounding box center [350, 106] width 88 height 43
copy h3 "[PERSON_NAME]"
click at [146, 32] on link "[PERSON_NAME]" at bounding box center [146, 32] width 41 height 6
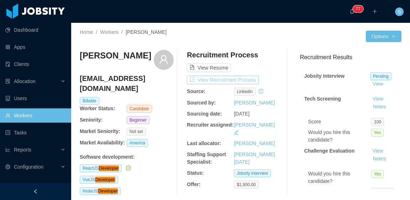
click at [254, 79] on button "View Recruitment Process" at bounding box center [223, 80] width 72 height 9
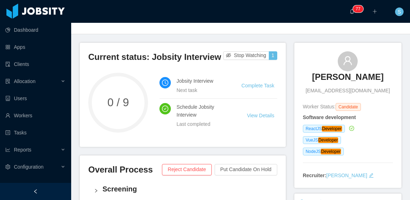
scroll to position [36, 0]
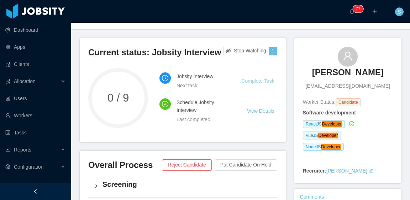
click at [265, 81] on link "Complete Task" at bounding box center [258, 81] width 33 height 6
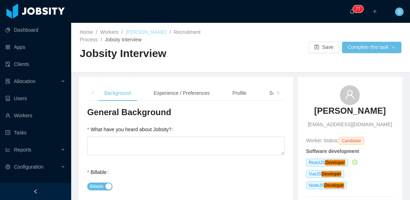
click at [150, 32] on link "[PERSON_NAME]" at bounding box center [146, 32] width 41 height 6
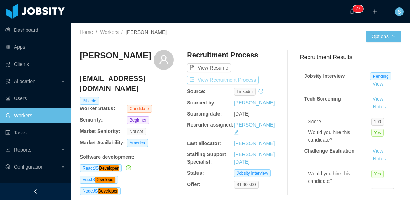
click at [238, 78] on button "View Recruitment Process" at bounding box center [223, 80] width 72 height 9
